Goal: Information Seeking & Learning: Learn about a topic

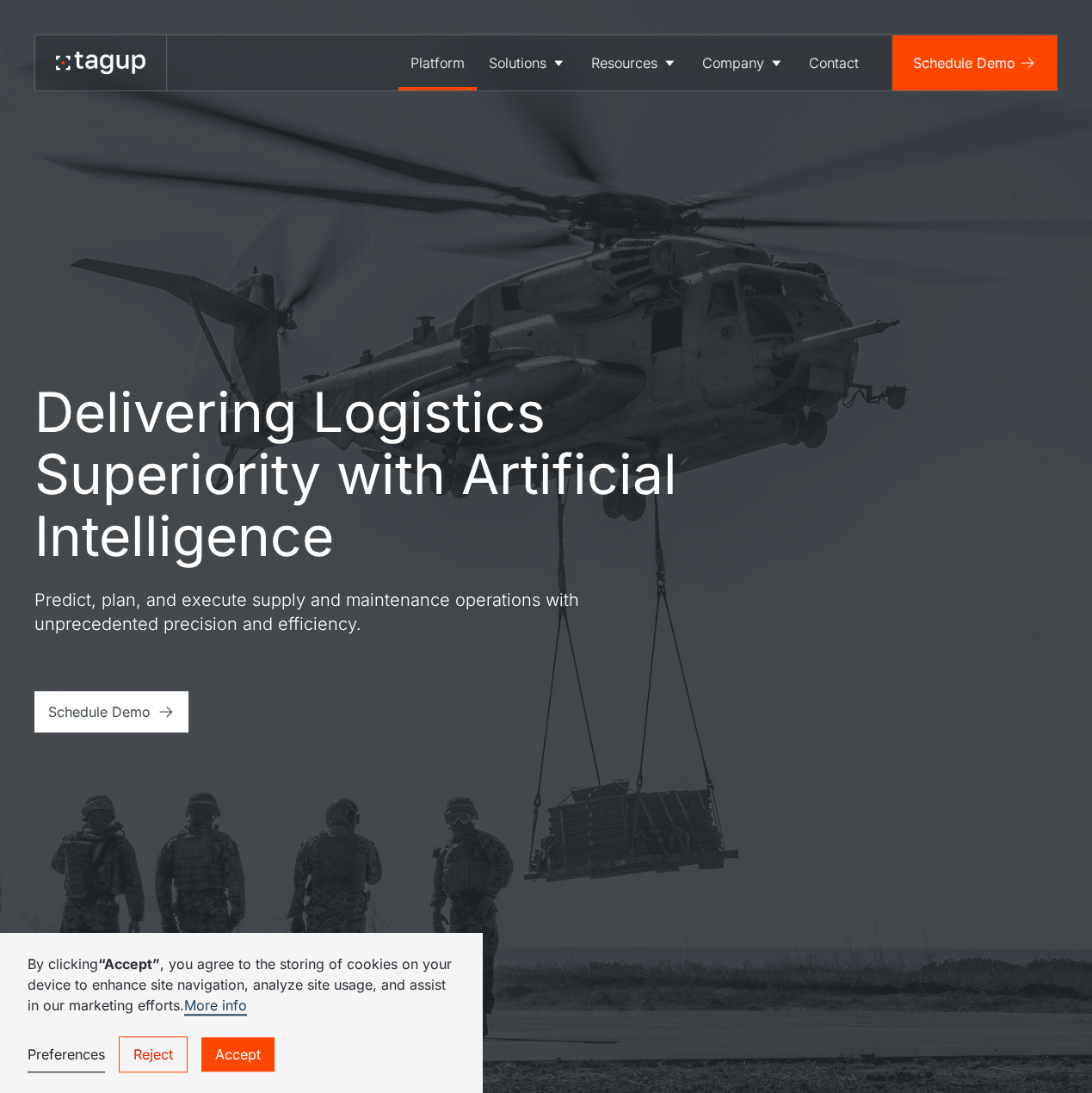
click at [433, 63] on div "Platform" at bounding box center [437, 62] width 54 height 20
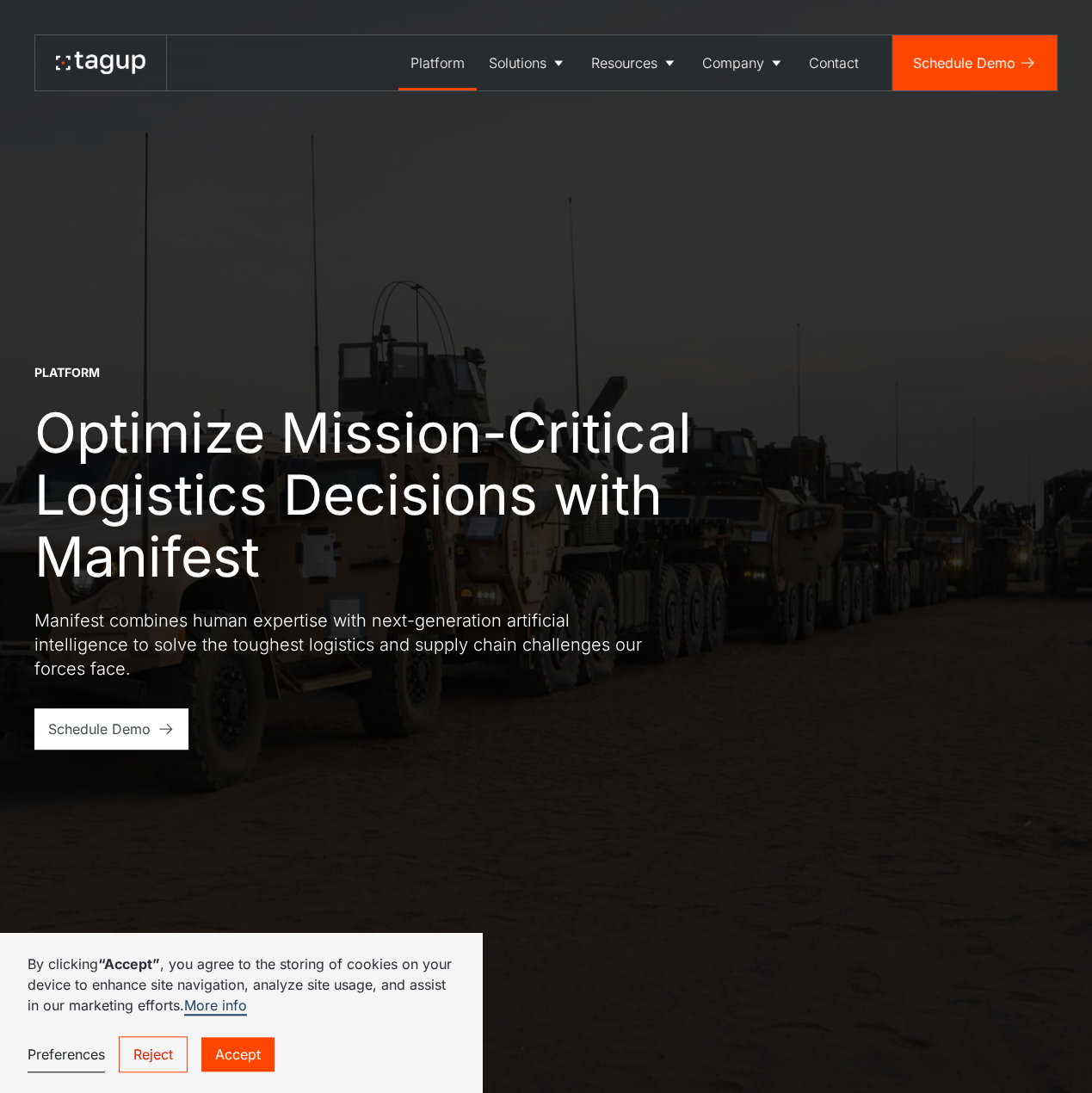
click at [239, 1050] on link "Accept" at bounding box center [238, 1054] width 73 height 35
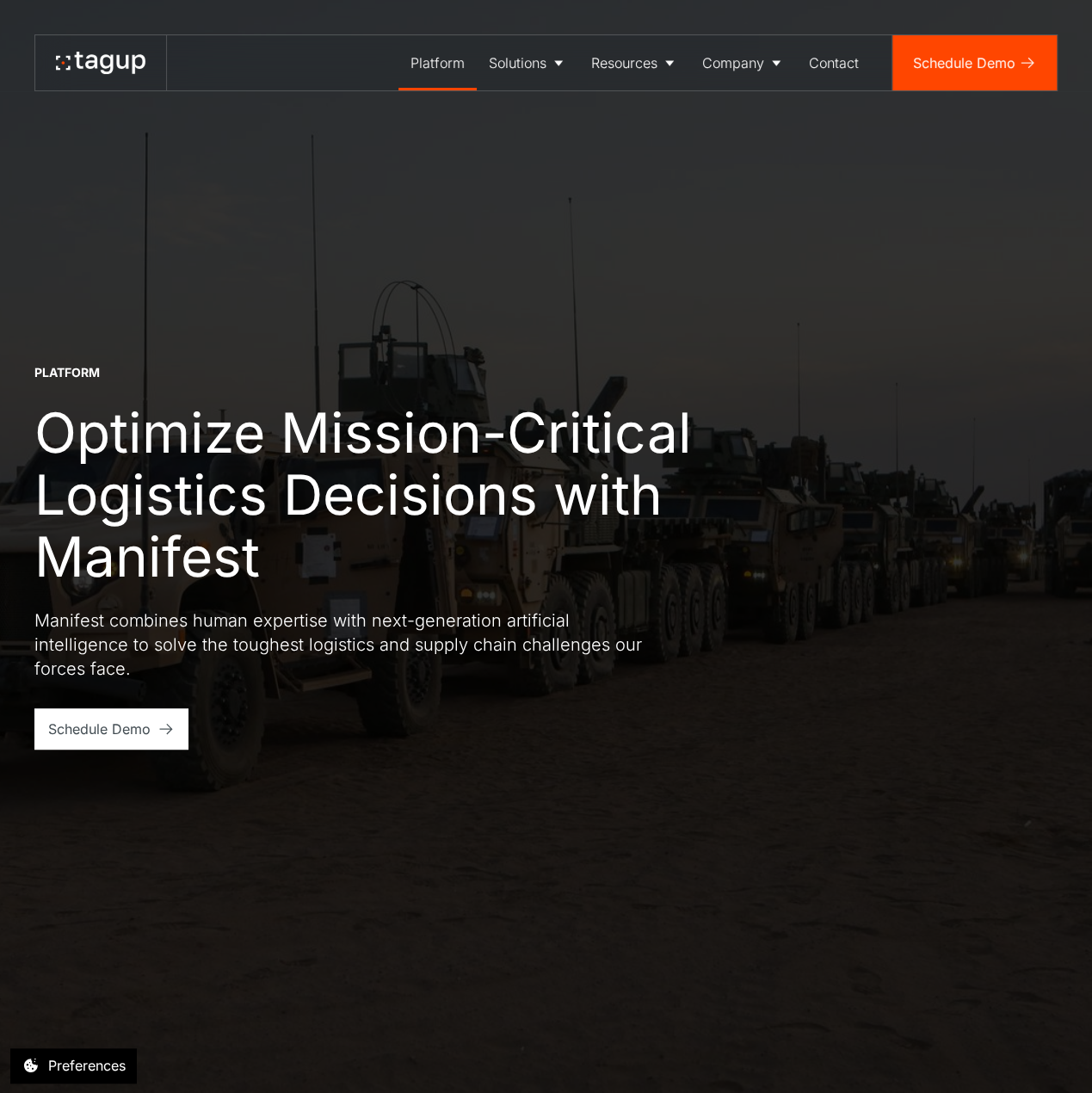
click at [232, 634] on p "Manifest combines human expertise with next-generation artificial intelligence …" at bounding box center [344, 644] width 619 height 72
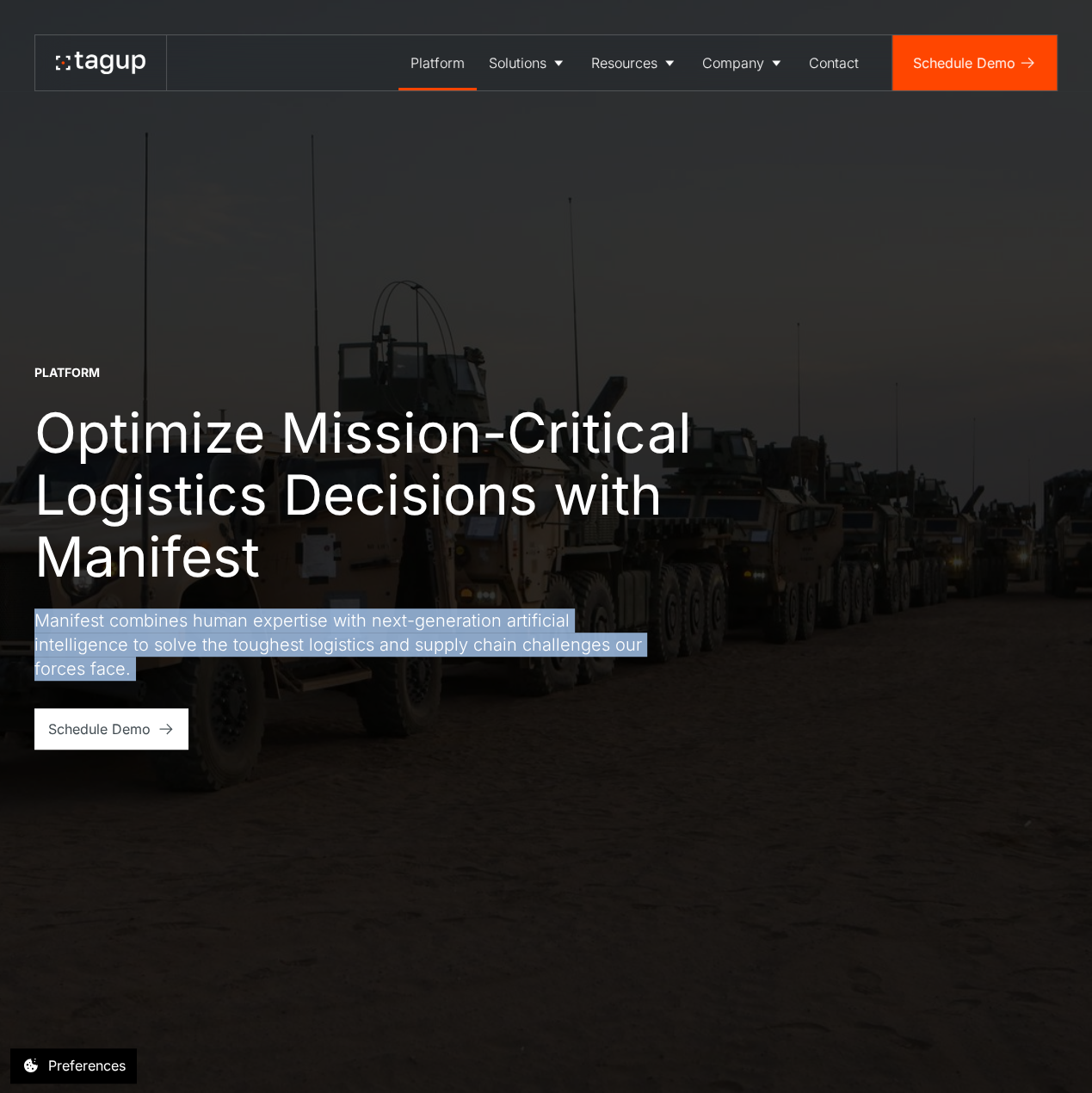
click at [232, 634] on p "Manifest combines human expertise with next-generation artificial intelligence …" at bounding box center [344, 644] width 619 height 72
click at [368, 723] on div "Platform Optimize Mission-Critical Logistics Decisions with Manifest Manifest c…" at bounding box center [546, 556] width 1023 height 385
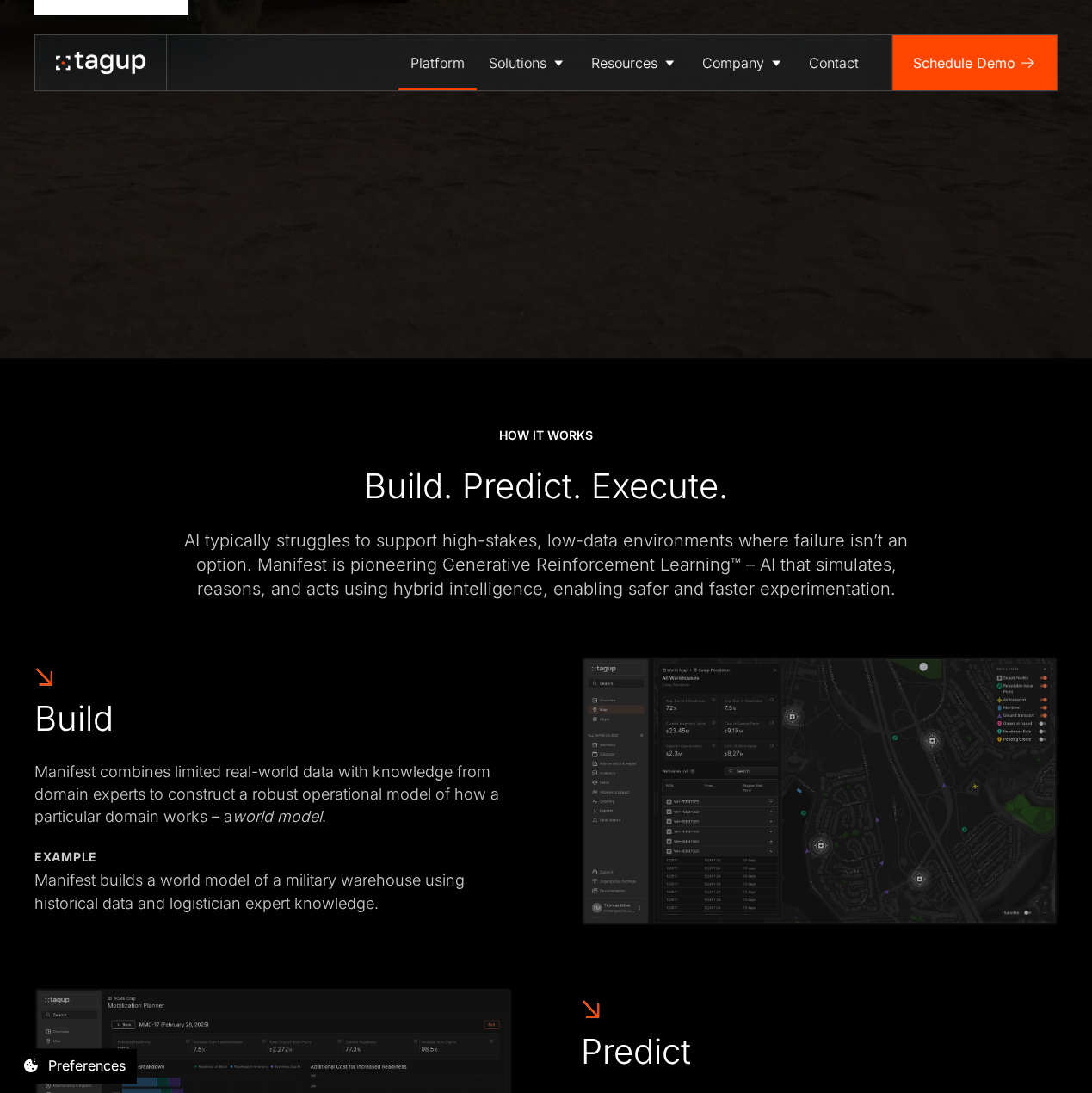
scroll to position [774, 0]
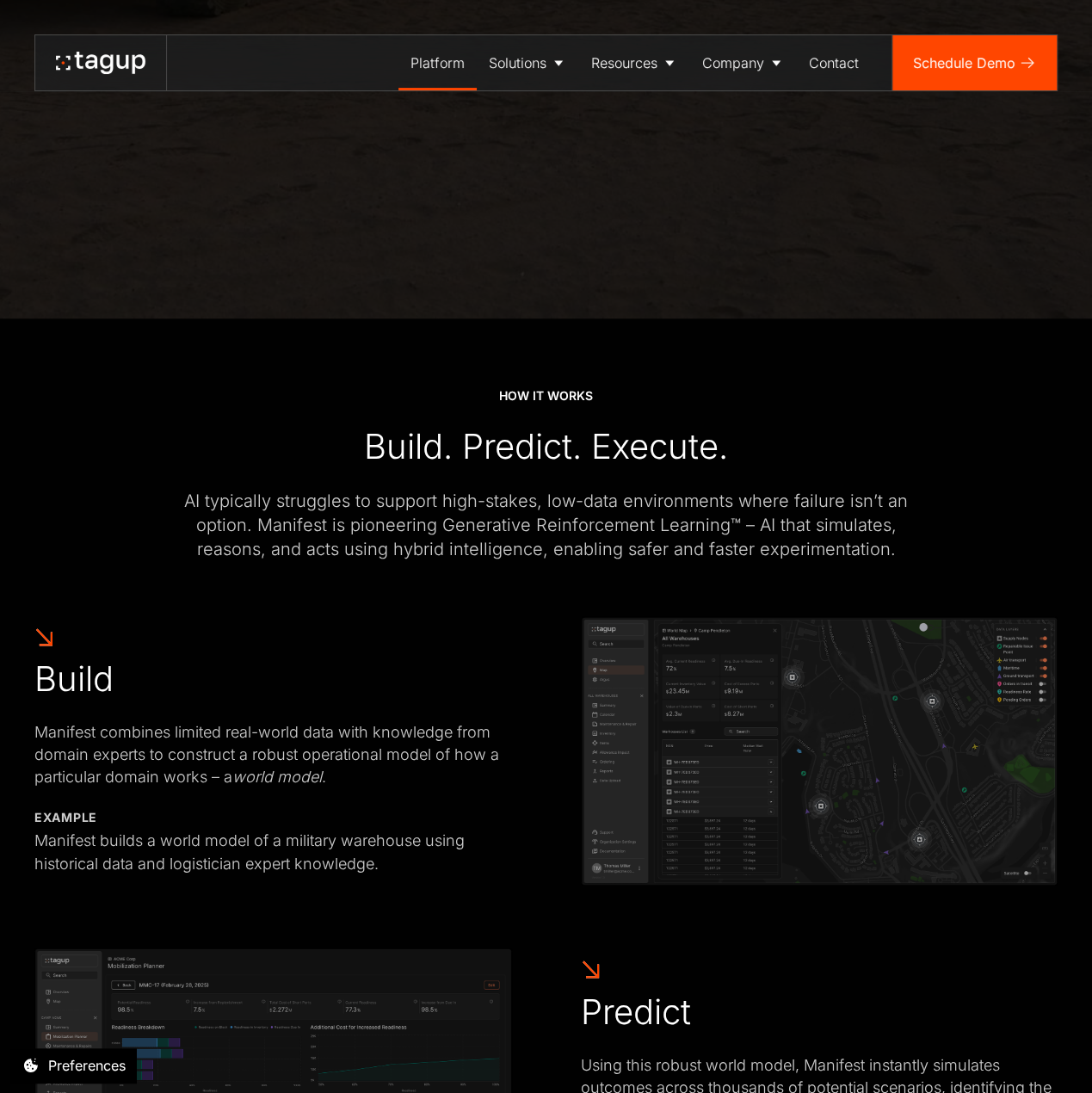
click at [295, 747] on div "Manifest combines limited real-world data with knowledge from domain experts to…" at bounding box center [273, 754] width 477 height 67
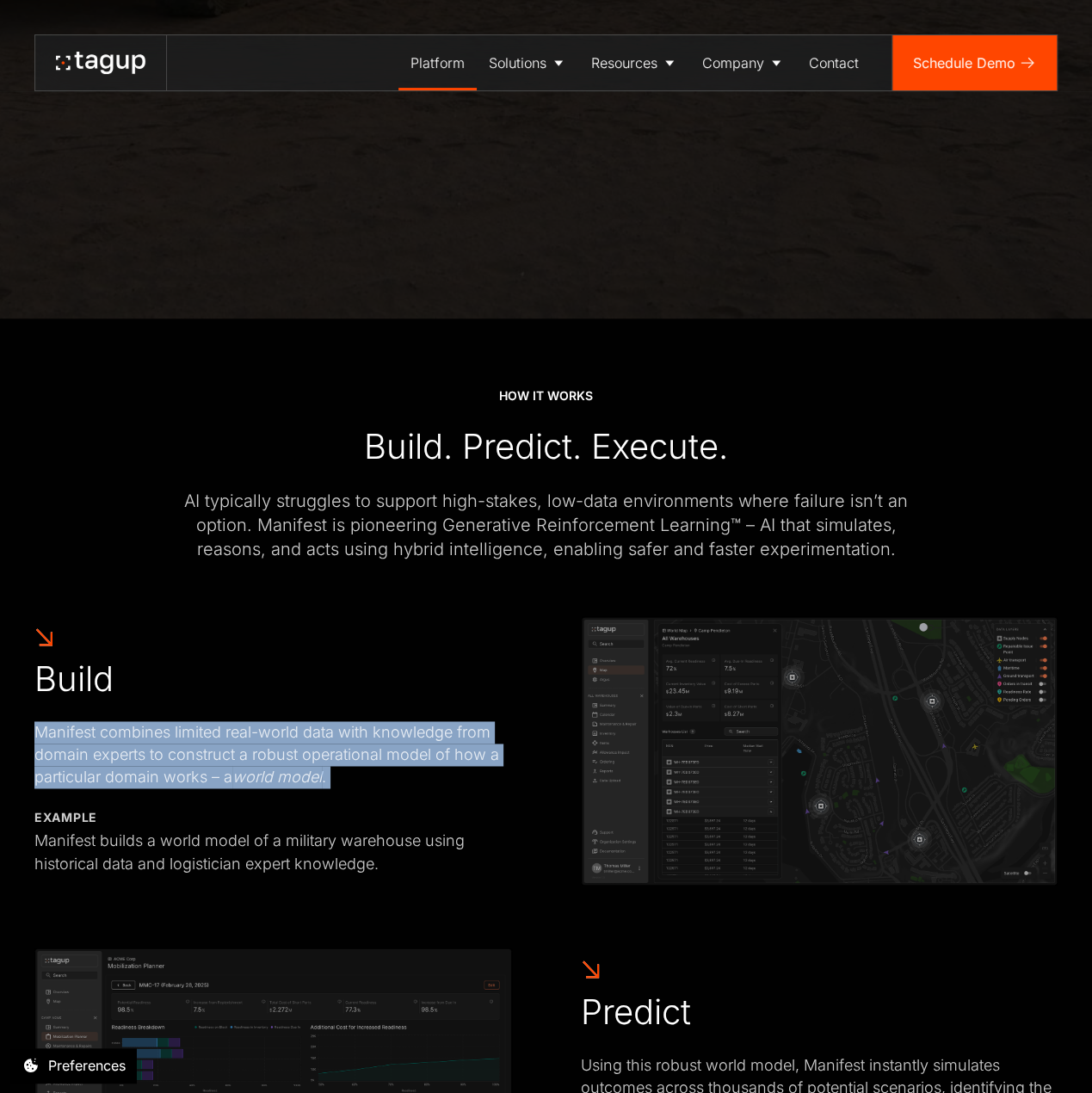
click at [295, 747] on div "Manifest combines limited real-world data with knowledge from domain experts to…" at bounding box center [273, 754] width 477 height 67
click at [470, 660] on div "Build Manifest combines limited real-world data with knowledge from domain expe…" at bounding box center [273, 750] width 477 height 247
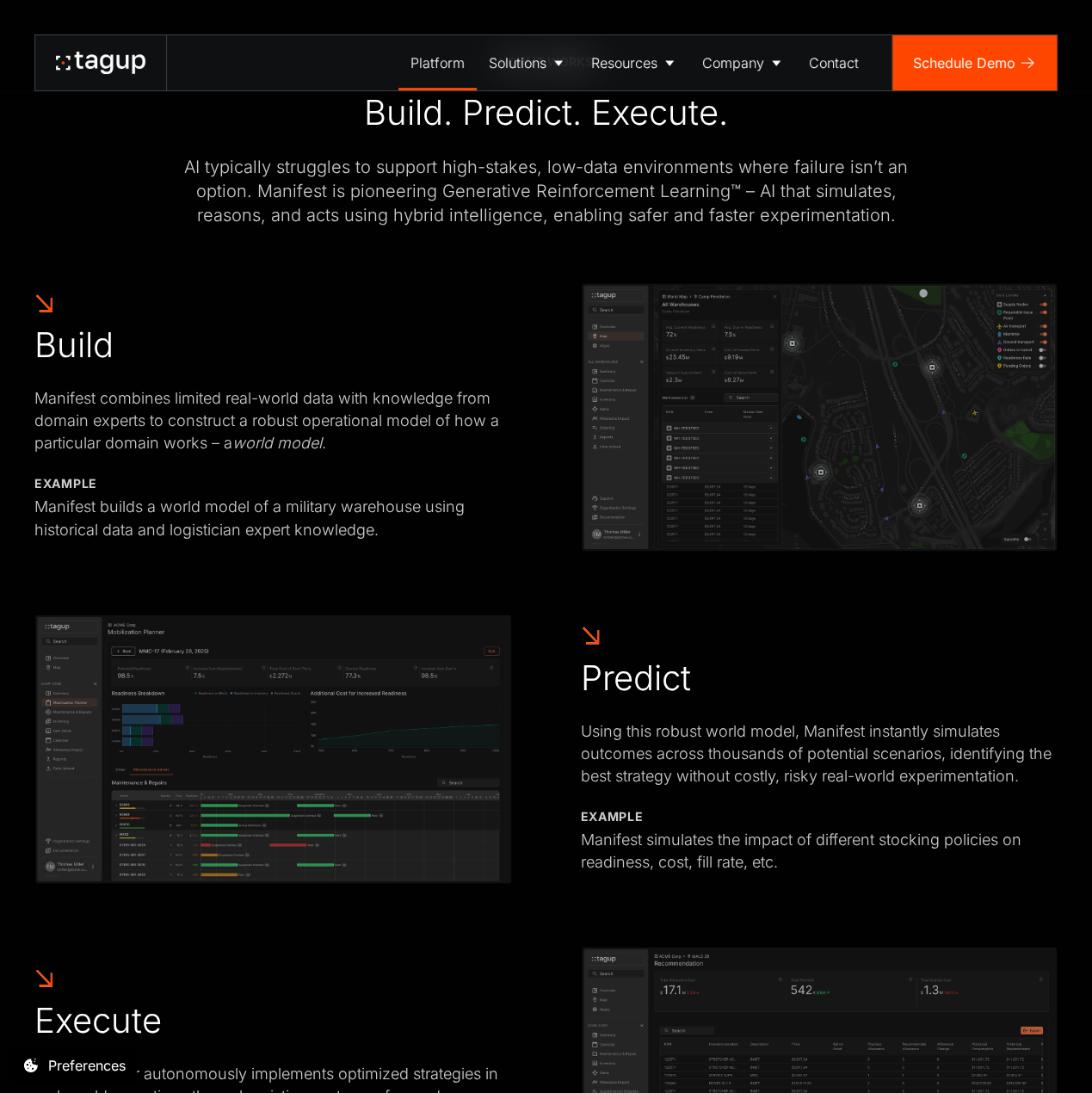
scroll to position [1118, 0]
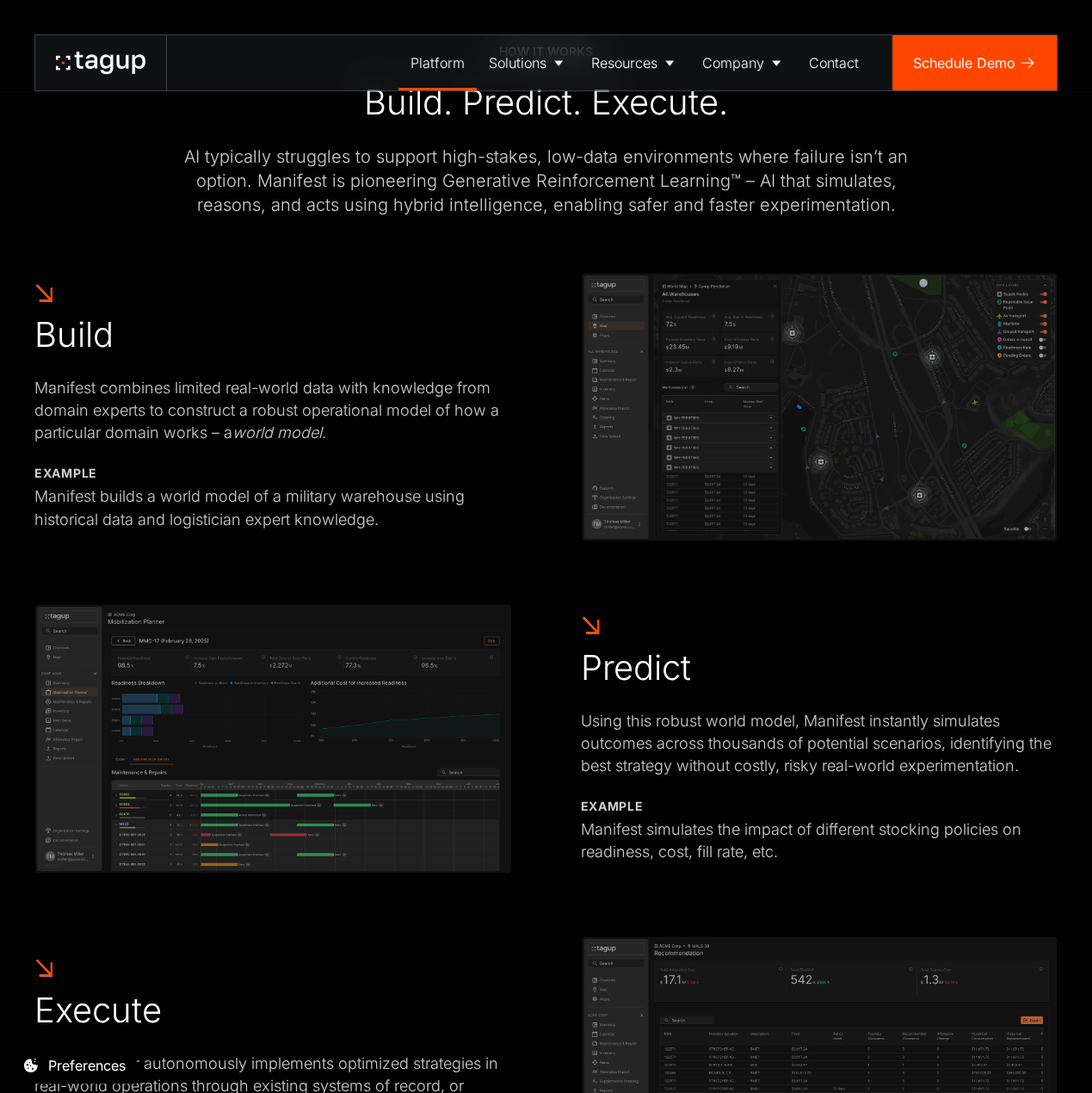
click at [75, 60] on icon at bounding box center [101, 62] width 90 height 22
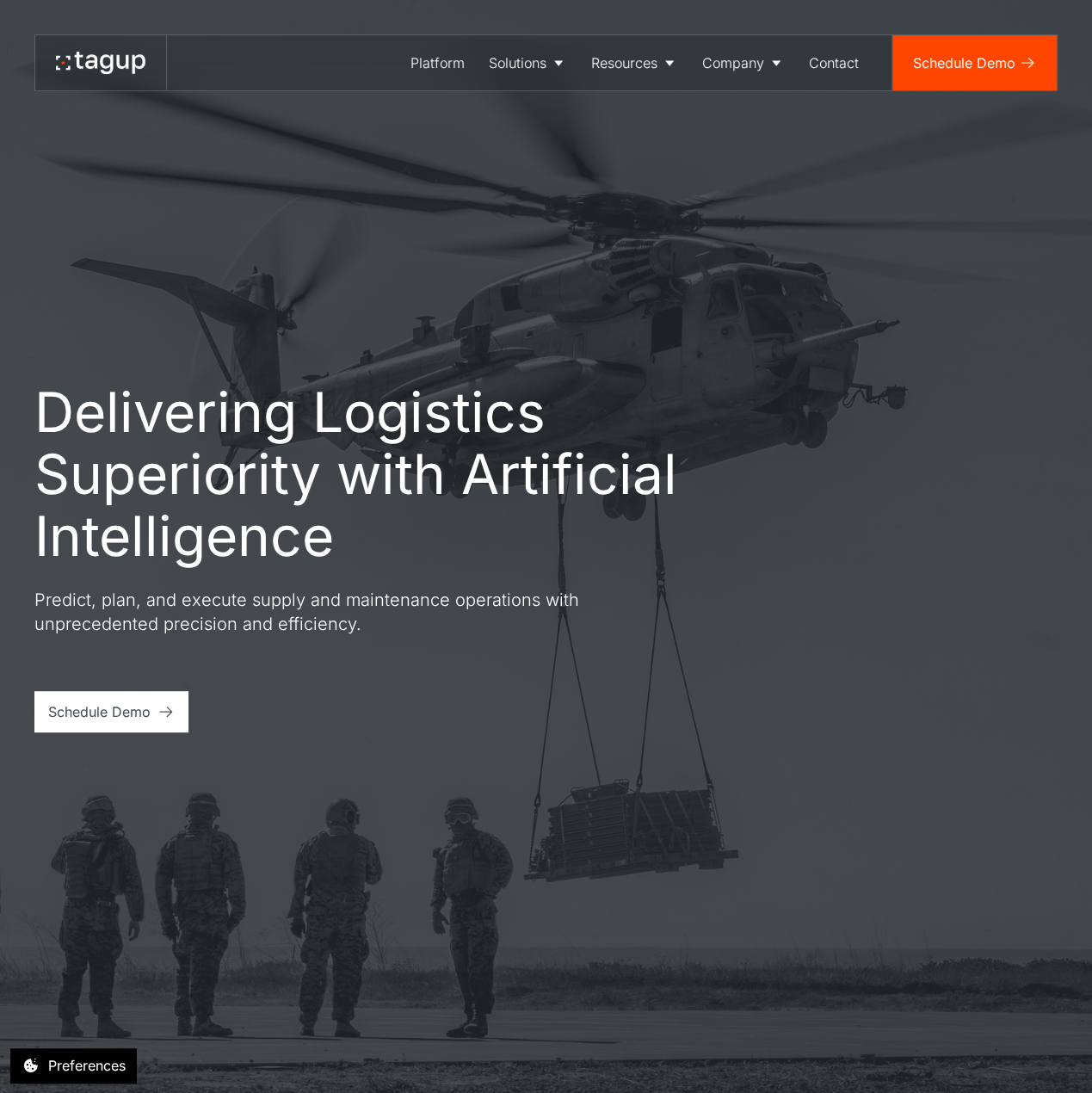
click at [776, 401] on div "Delivering Logistics Superiority with Artificial Intelligence Predict, plan, an…" at bounding box center [546, 556] width 1023 height 351
click at [732, 143] on div "Careers" at bounding box center [742, 151] width 70 height 20
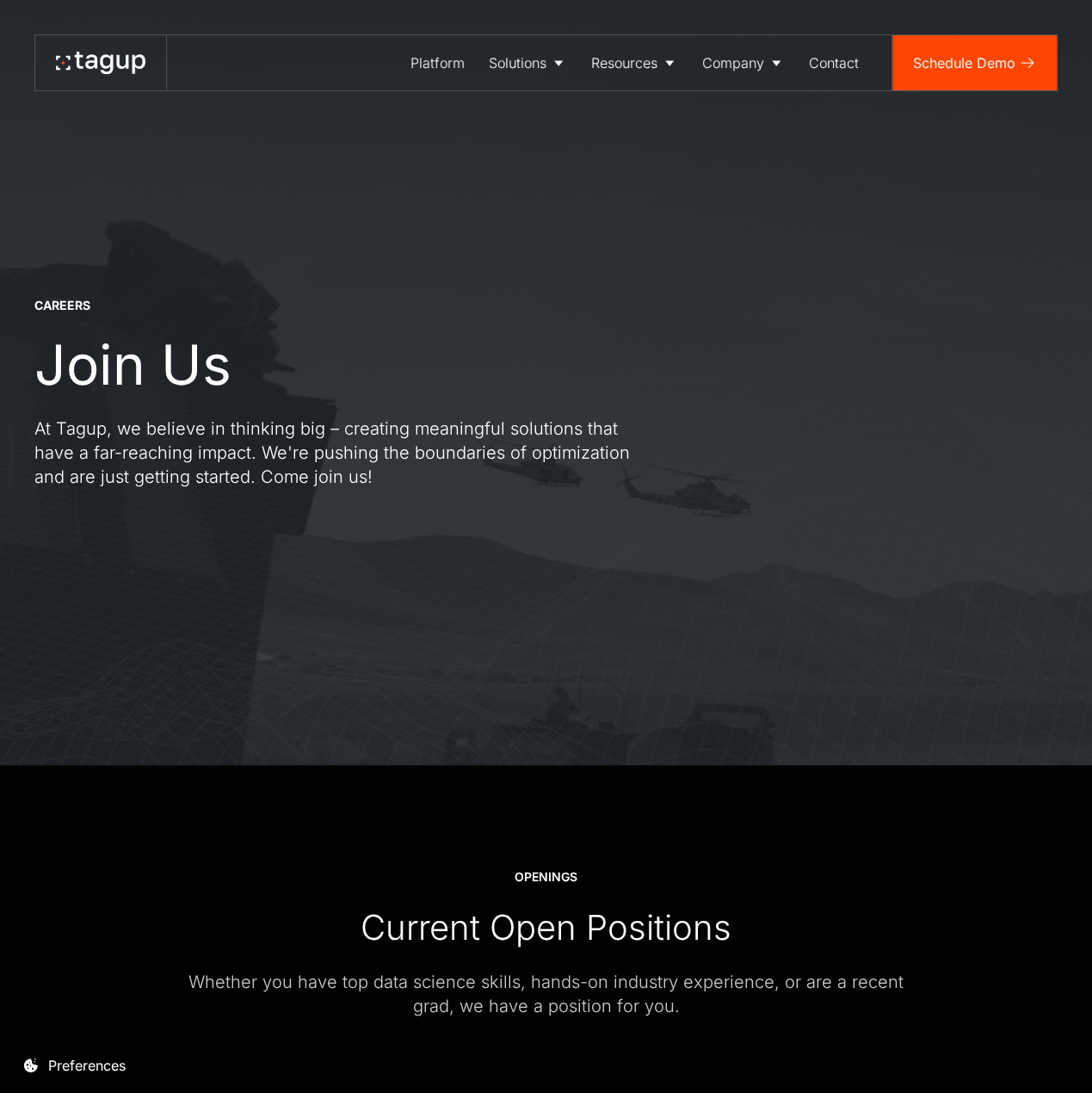
click at [184, 447] on p "At Tagup, we believe in thinking big – creating meaningful solutions that have …" at bounding box center [344, 452] width 619 height 72
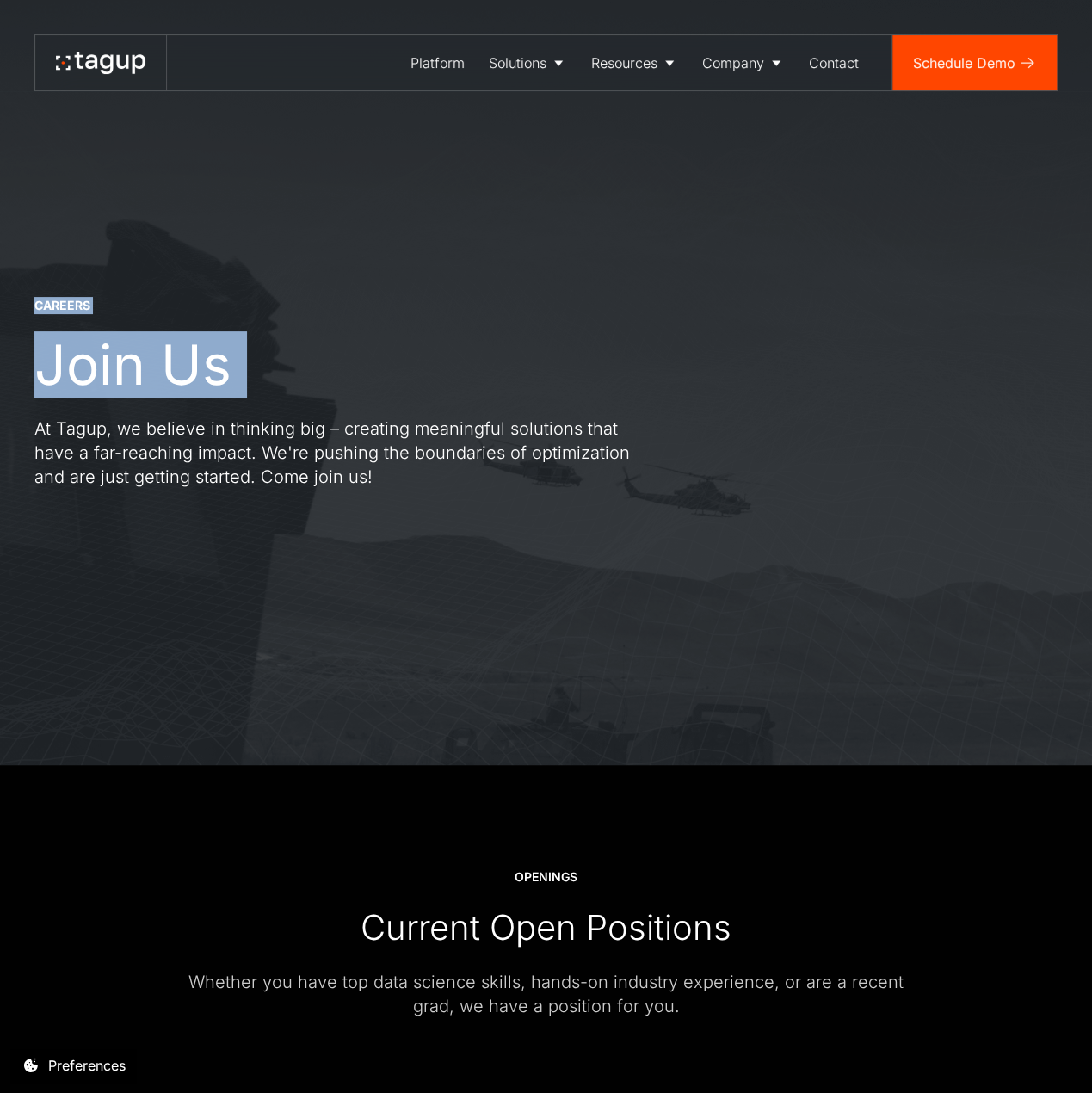
click at [184, 447] on p "At Tagup, we believe in thinking big – creating meaningful solutions that have …" at bounding box center [344, 452] width 619 height 72
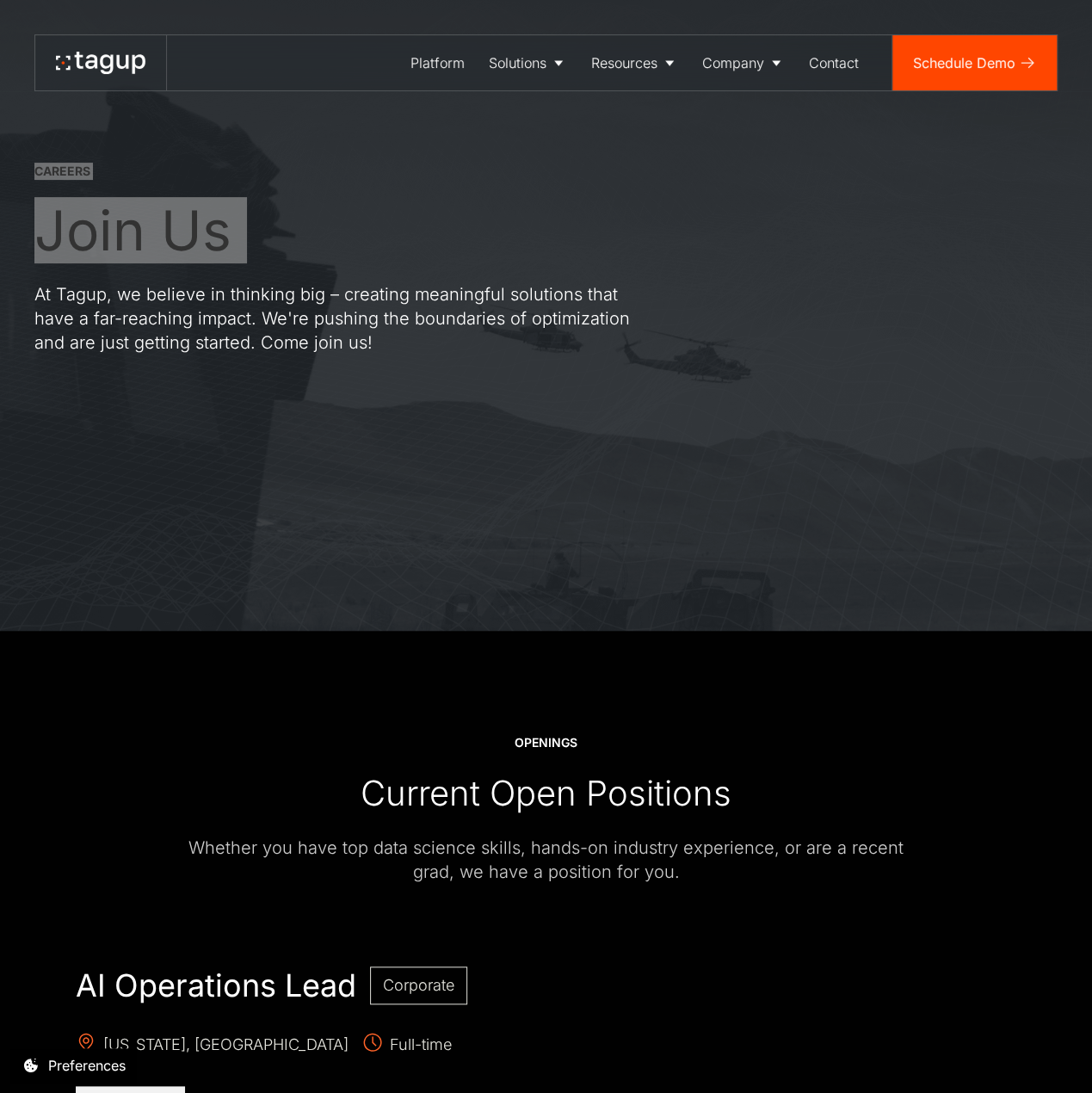
scroll to position [258, 0]
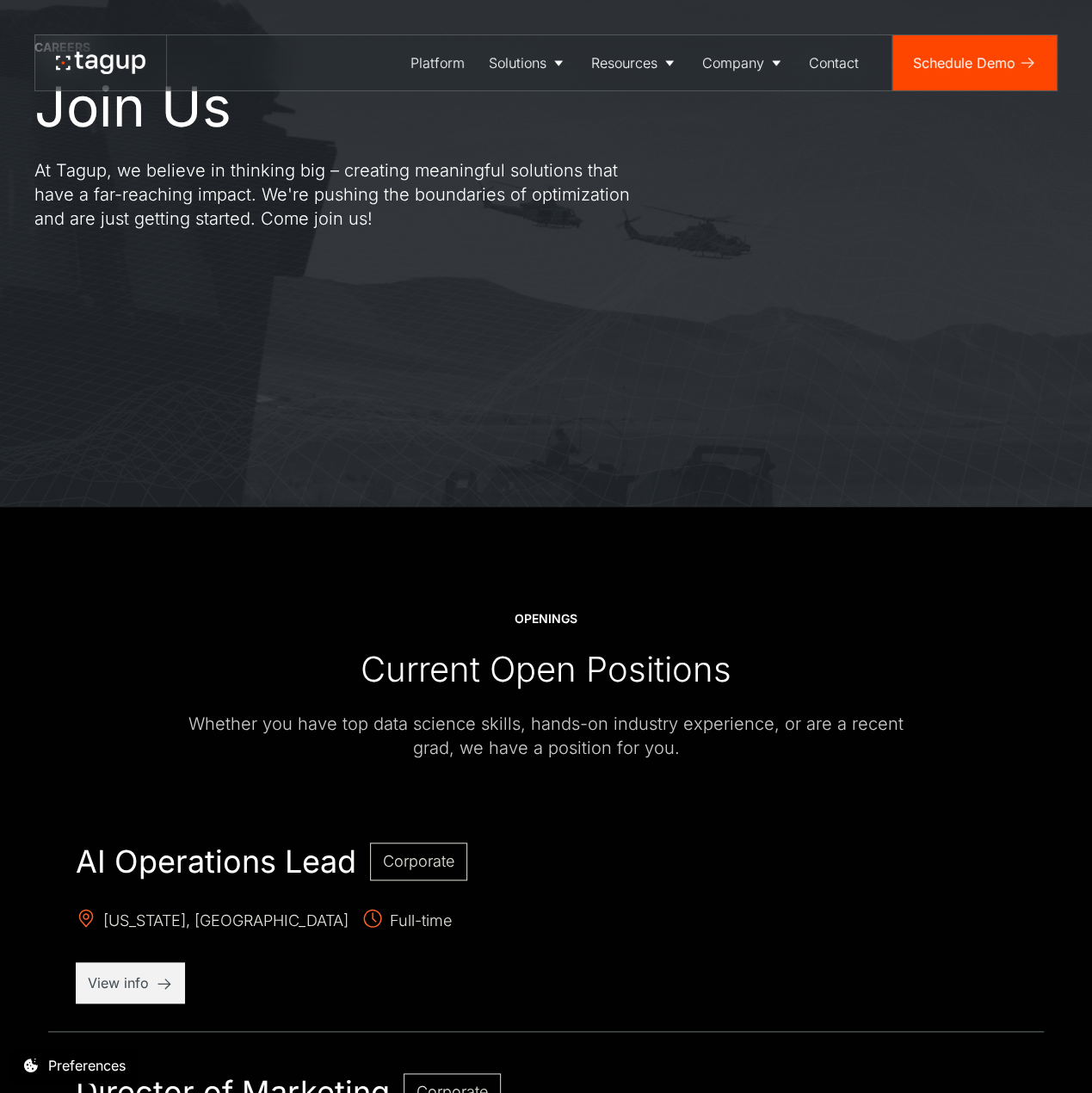
click at [467, 738] on div "Whether you have top data science skills, hands-on industry experience, or are …" at bounding box center [546, 735] width 757 height 48
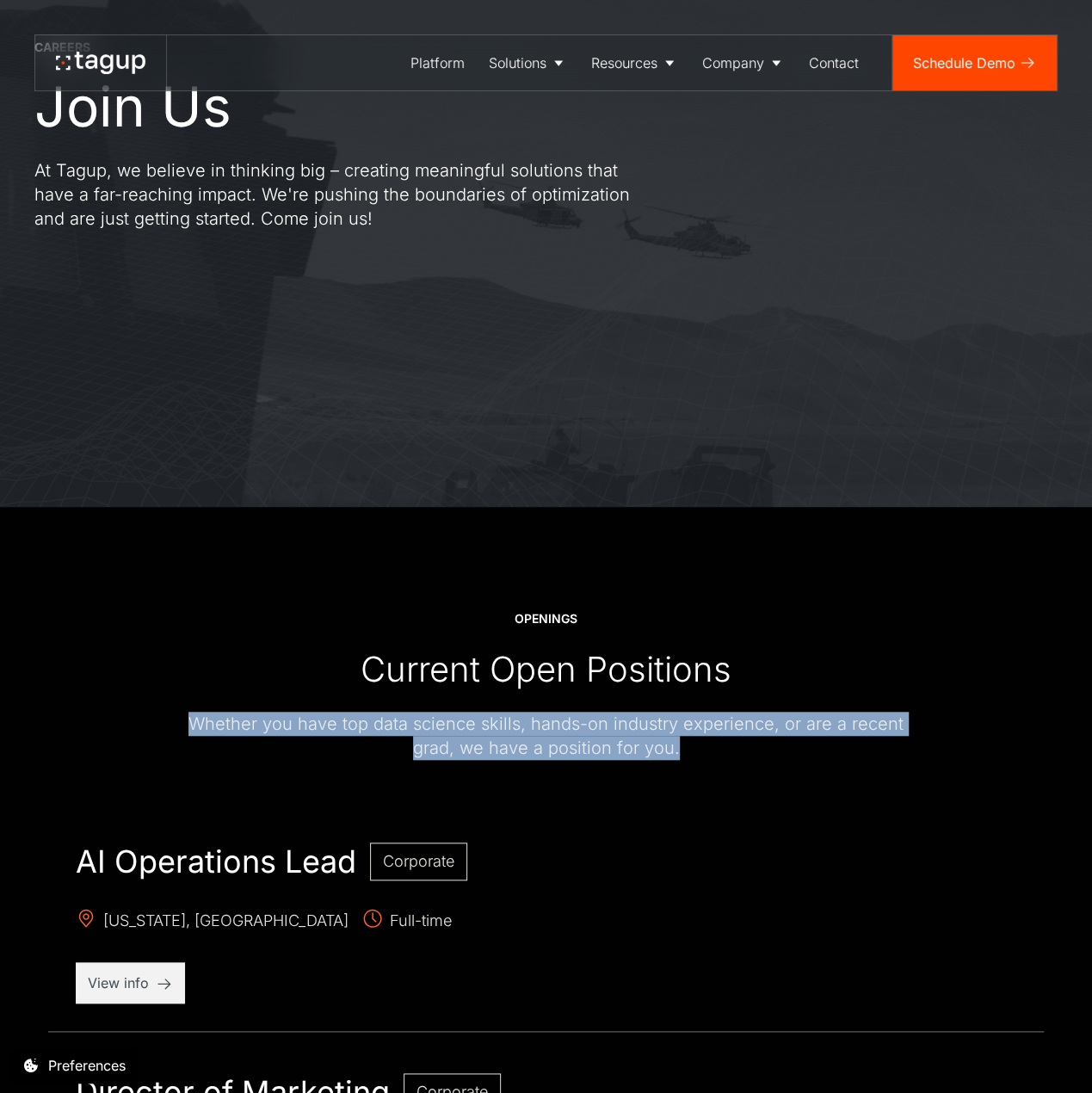
click at [467, 738] on div "Whether you have top data science skills, hands-on industry experience, or are …" at bounding box center [546, 735] width 757 height 48
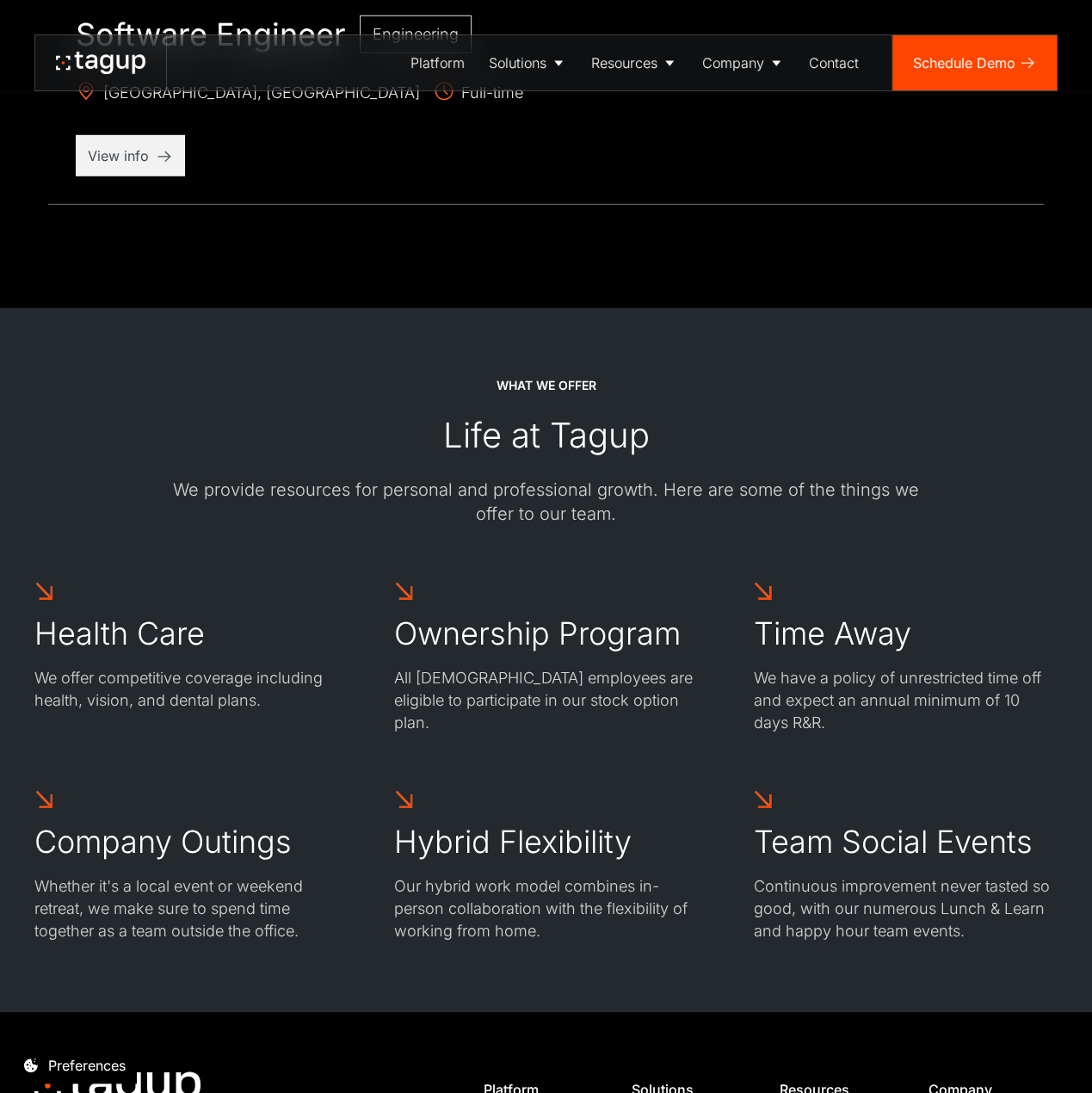
scroll to position [2581, 0]
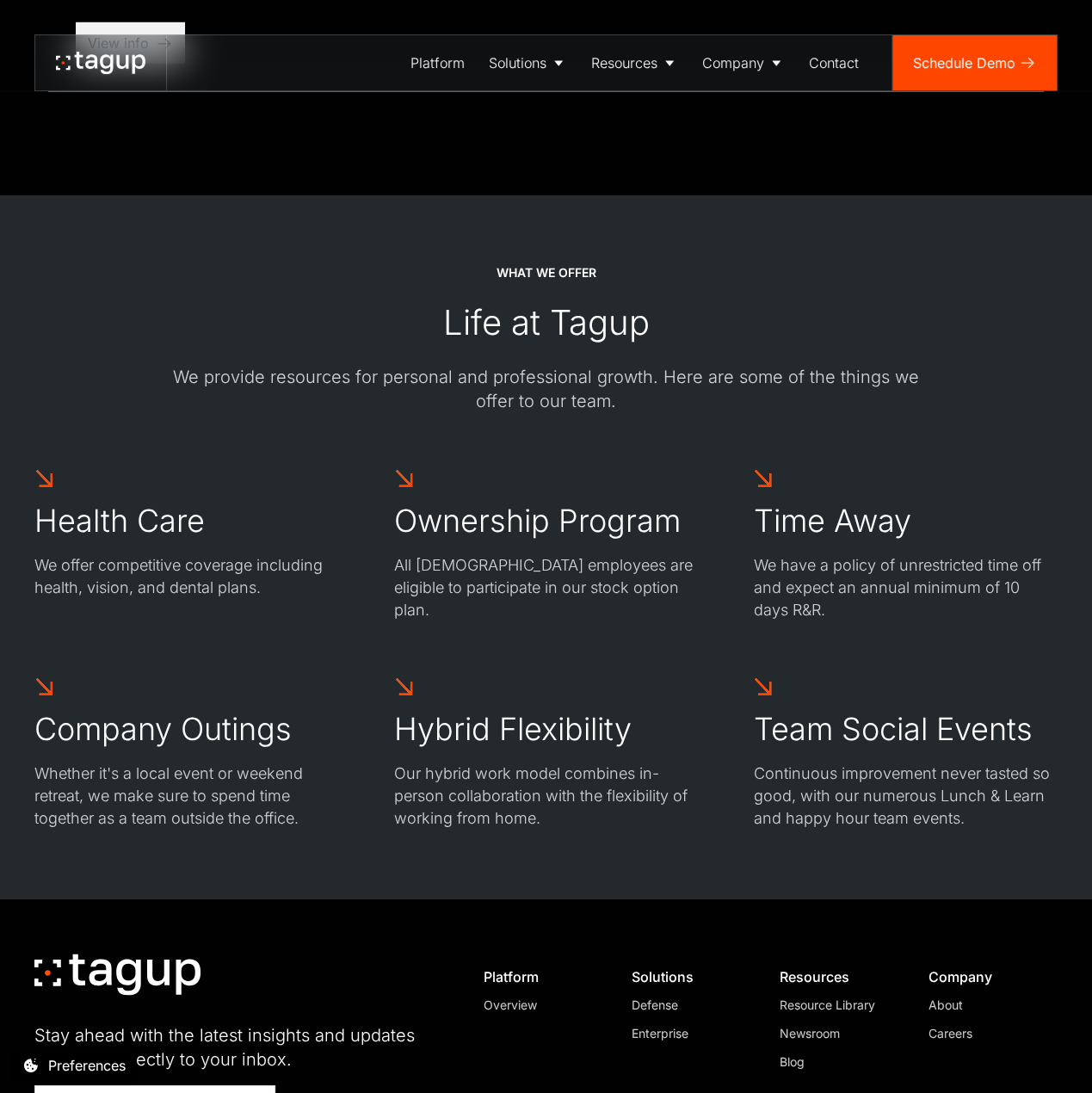
click at [878, 581] on p "We have a policy of unrestricted time off and expect an annual minimum of 10 da…" at bounding box center [905, 587] width 304 height 67
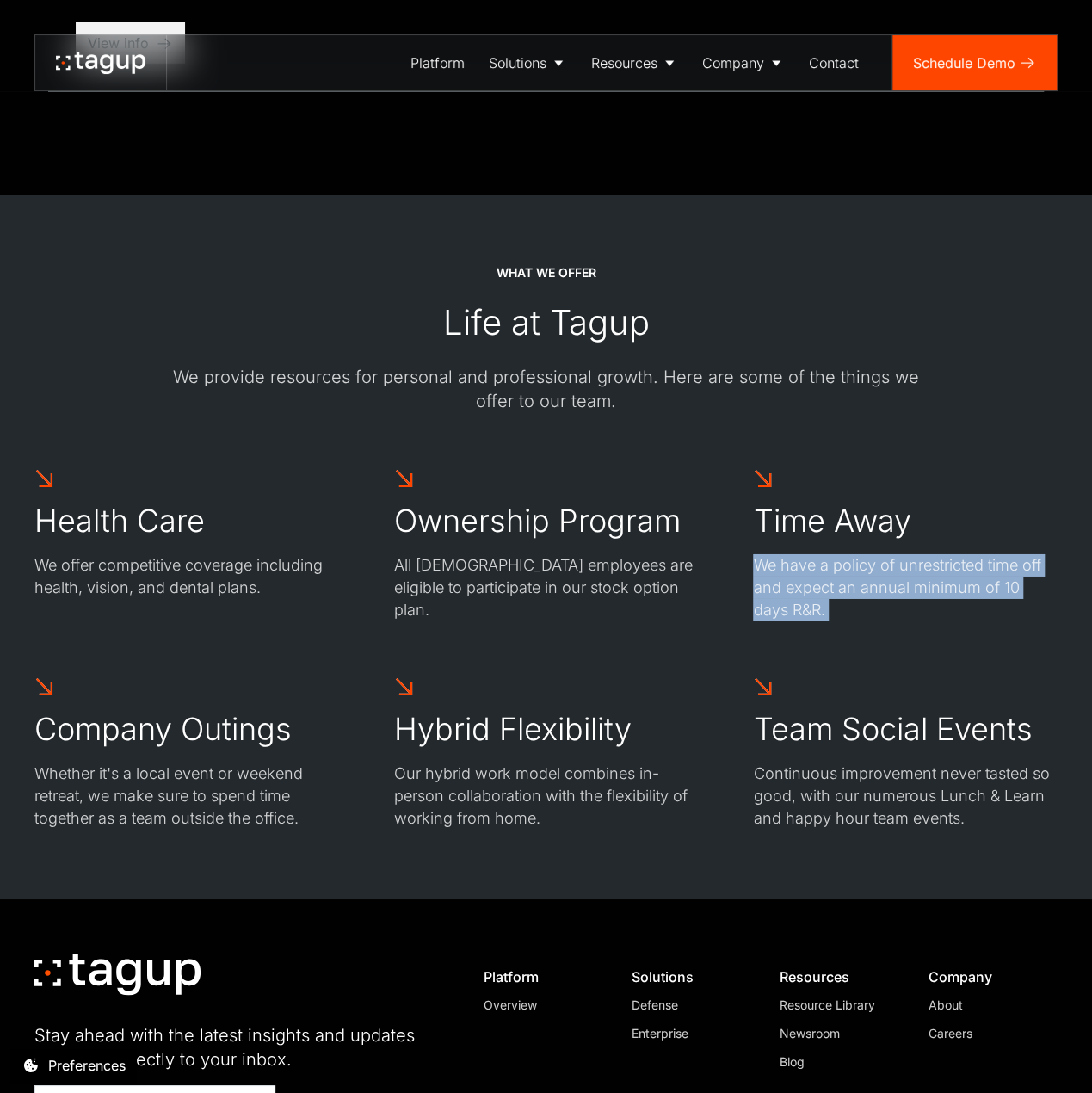
click at [878, 581] on p "We have a policy of unrestricted time off and expect an annual minimum of 10 da…" at bounding box center [905, 587] width 304 height 67
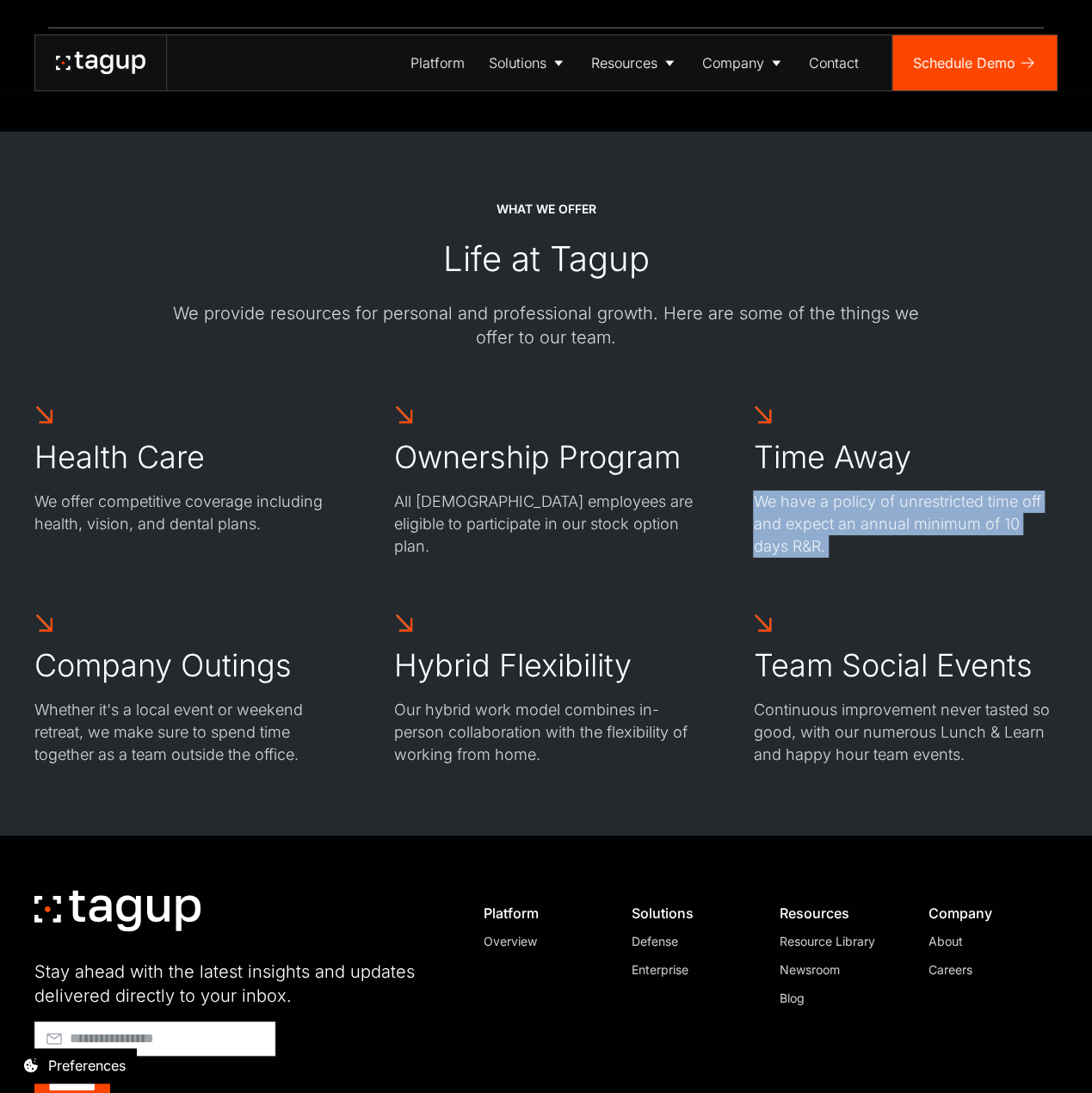
scroll to position [2742, 0]
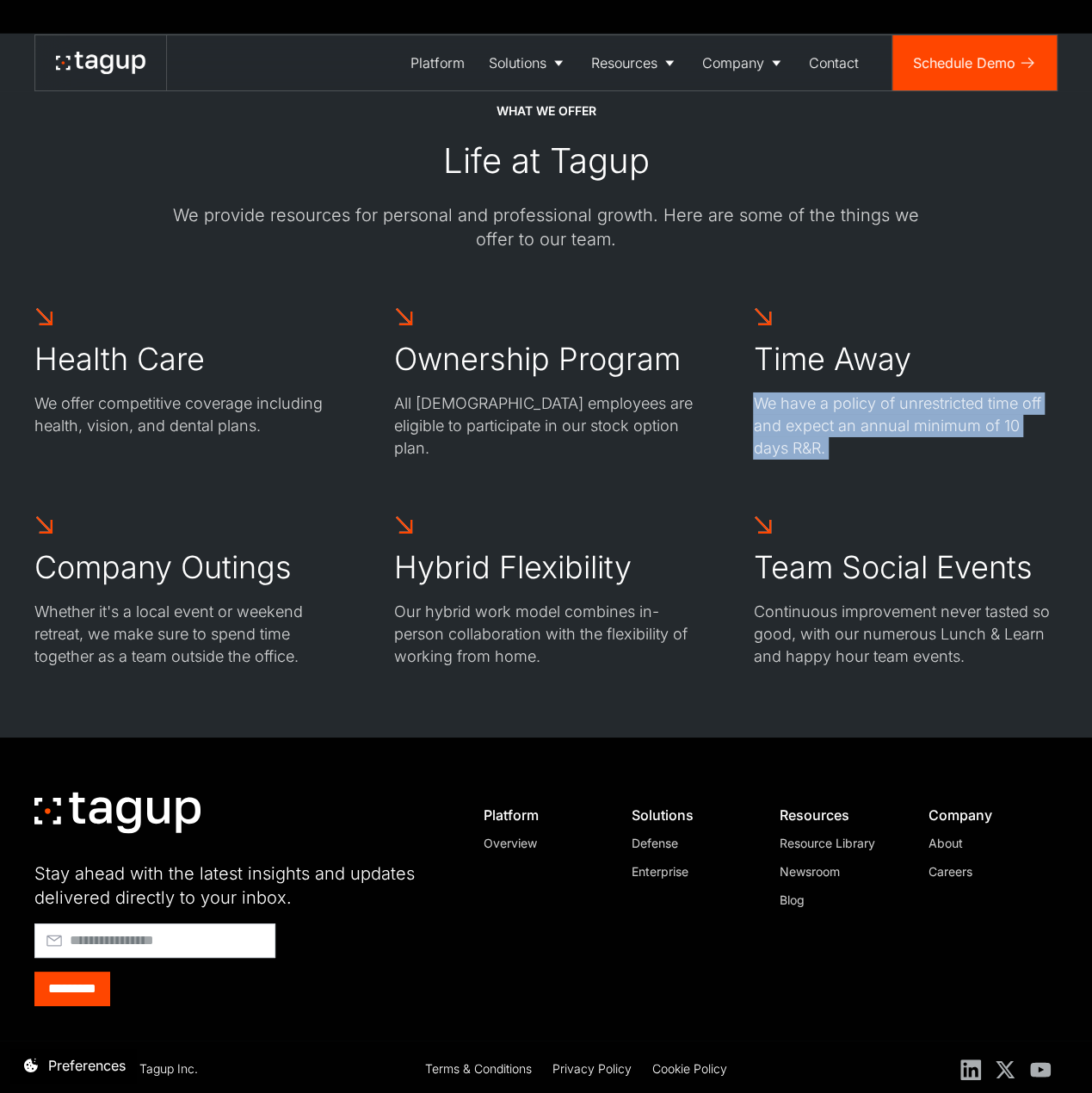
click at [680, 872] on div "Enterprise" at bounding box center [689, 870] width 116 height 18
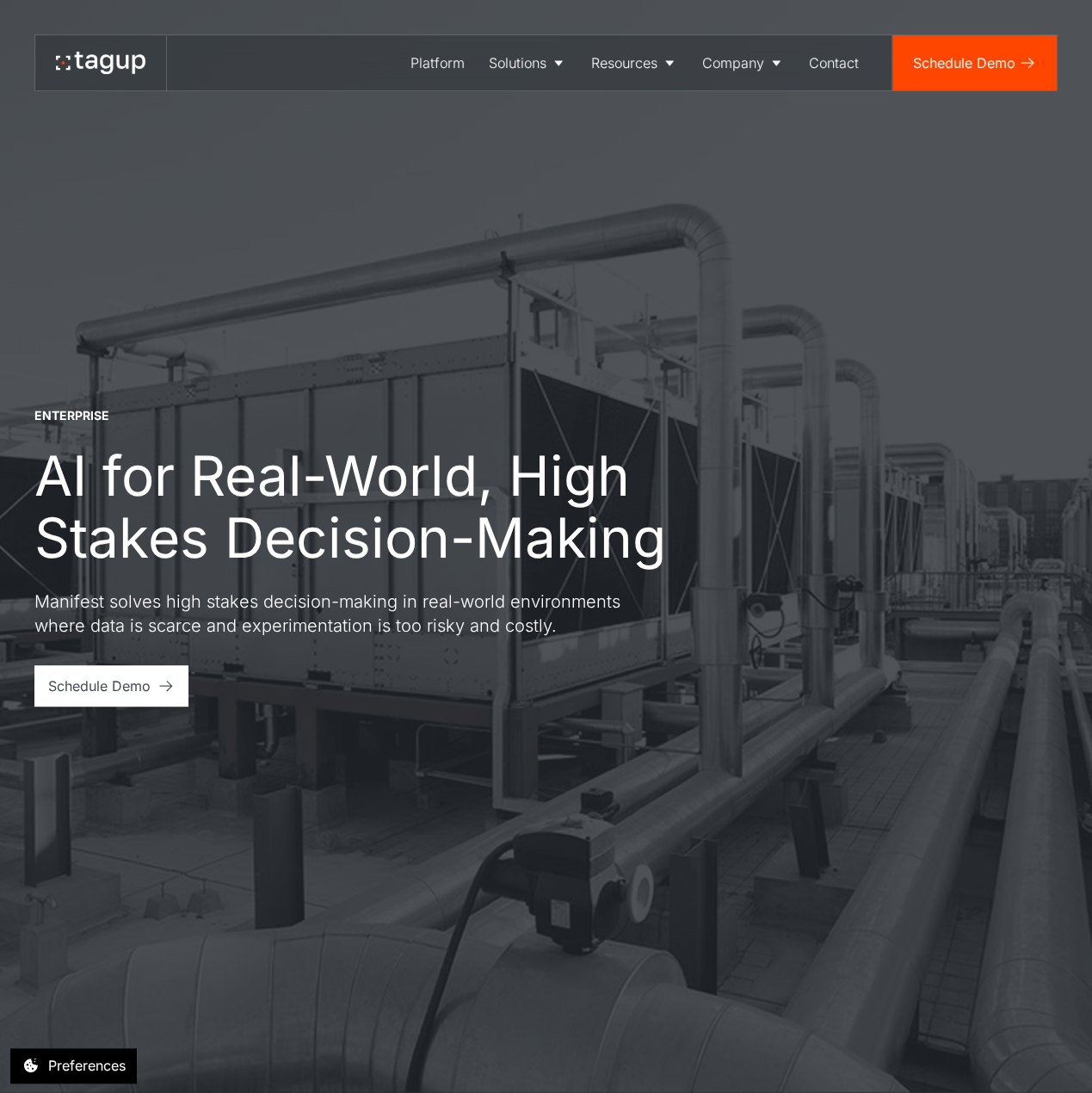
click at [147, 603] on p "Manifest solves high stakes decision-making in real-world environments where da…" at bounding box center [344, 613] width 619 height 48
click at [148, 603] on p "Manifest solves high stakes decision-making in real-world environments where da…" at bounding box center [344, 613] width 619 height 48
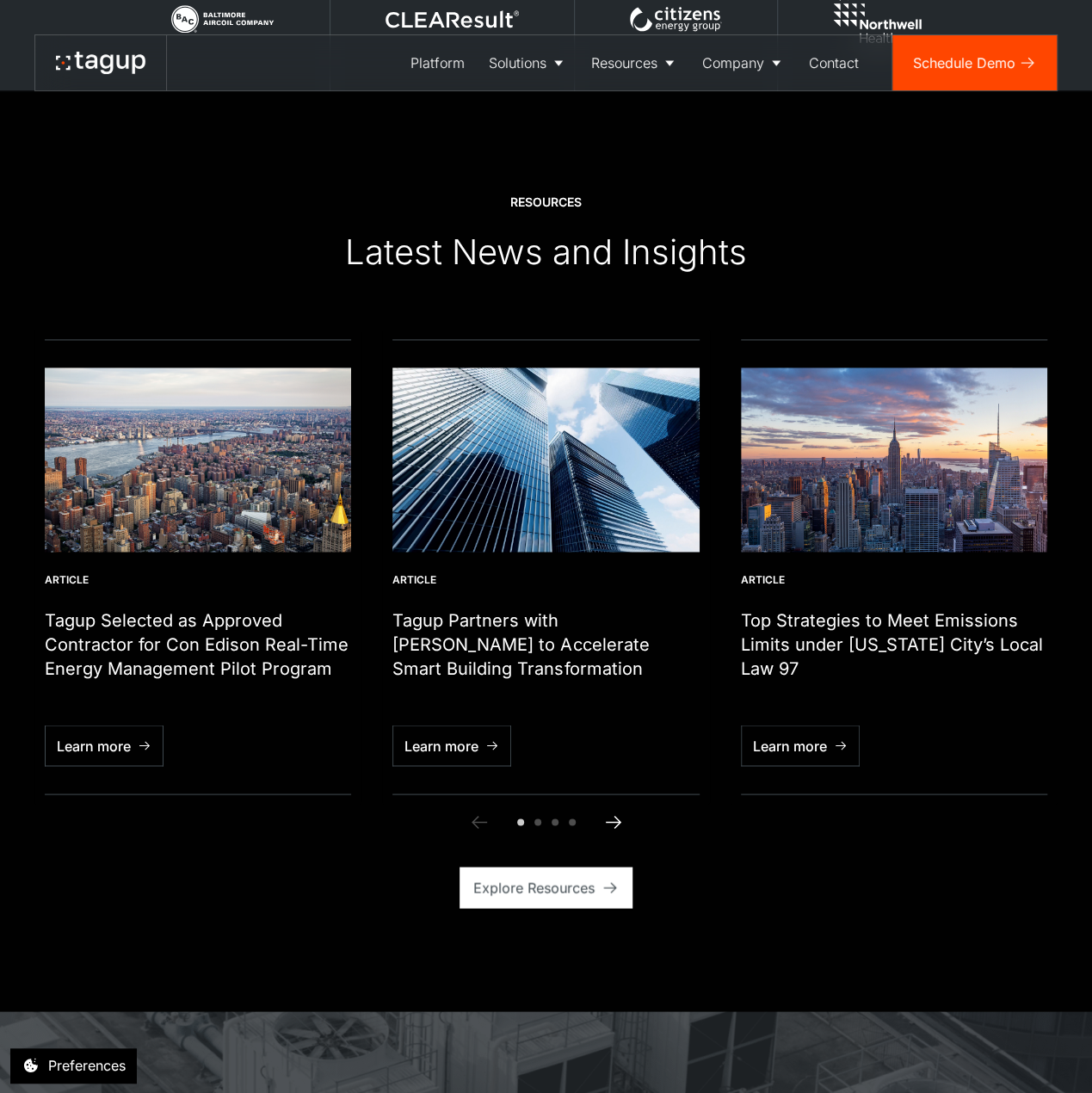
scroll to position [4387, 0]
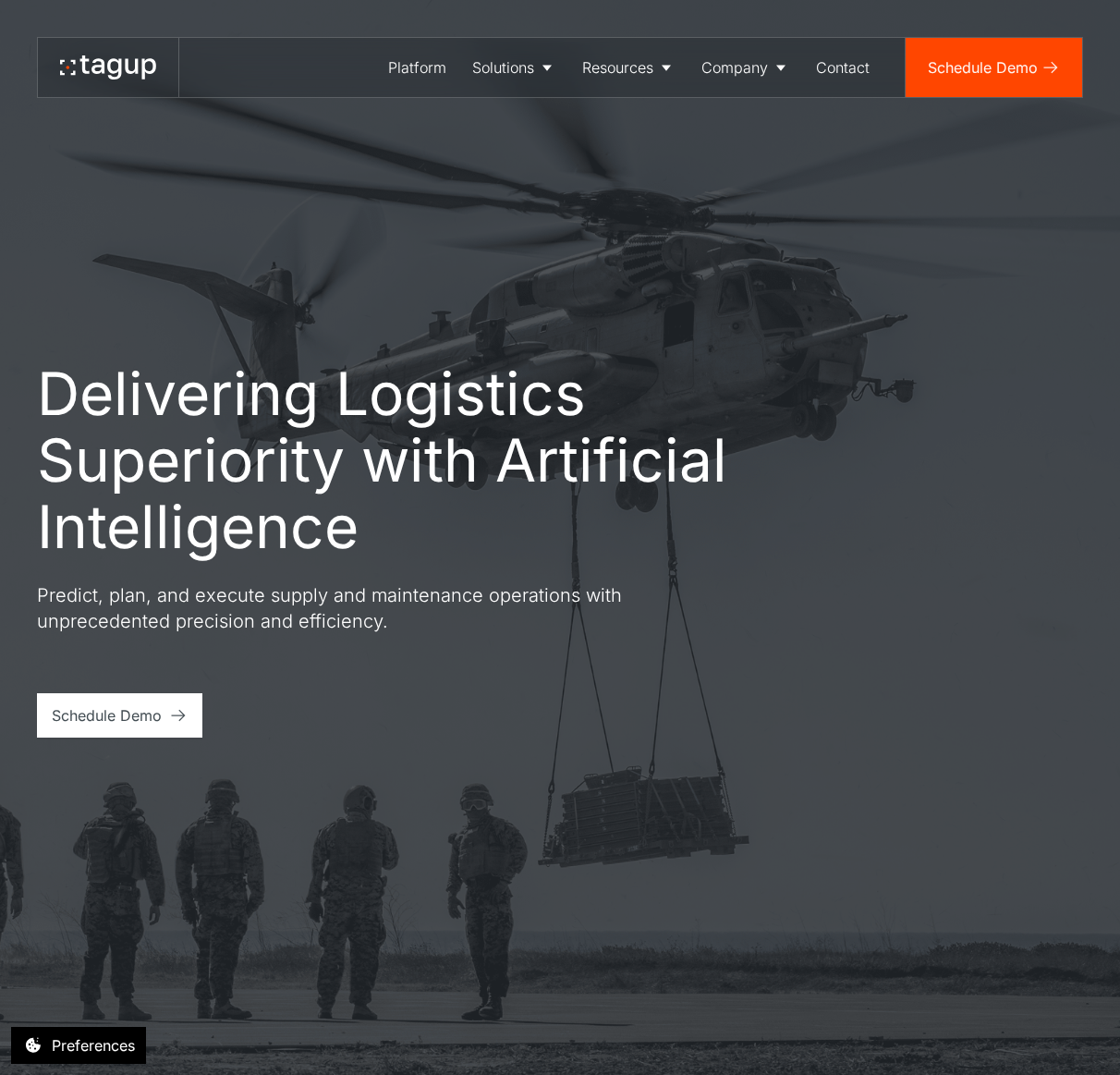
click at [850, 362] on div "Delivering Logistics Superiority with Artificial Intelligence Predict, plan, an…" at bounding box center [560, 549] width 1046 height 377
